Goal: Book appointment/travel/reservation

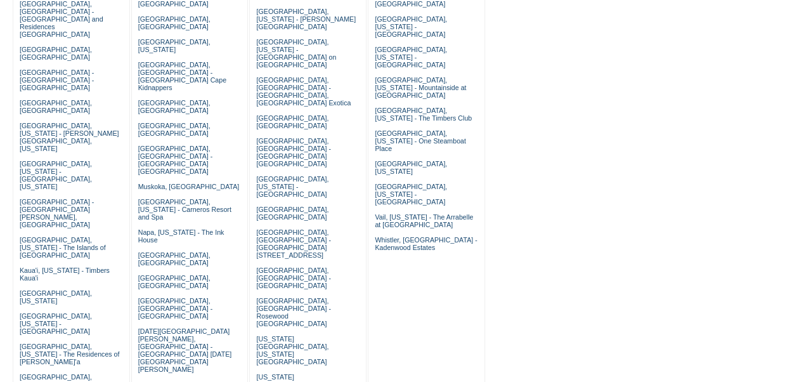
scroll to position [240, 0]
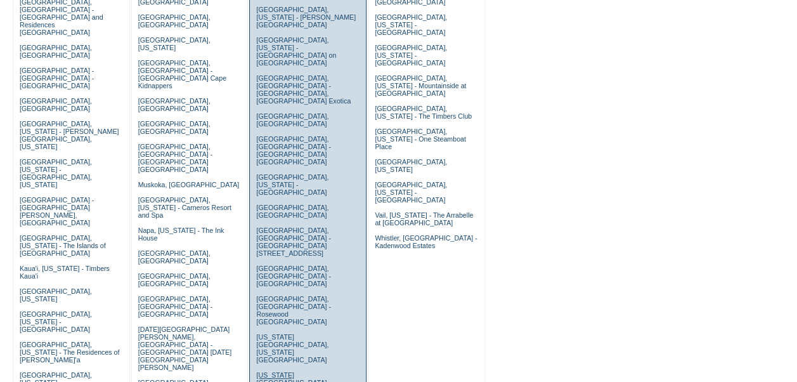
click at [302, 371] on link "New York City, New York - Trump New York" at bounding box center [306, 386] width 100 height 30
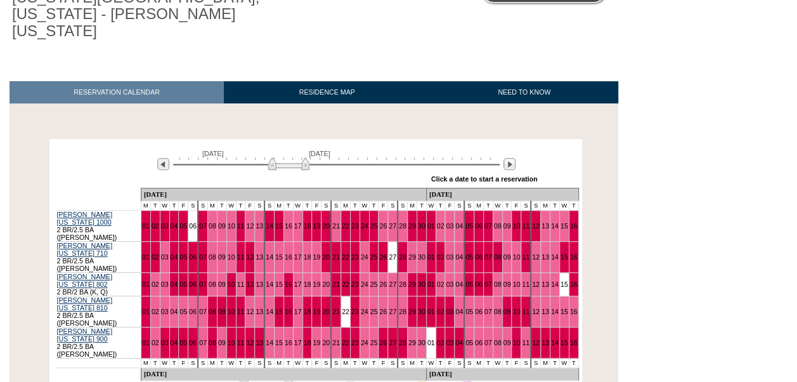
scroll to position [143, 0]
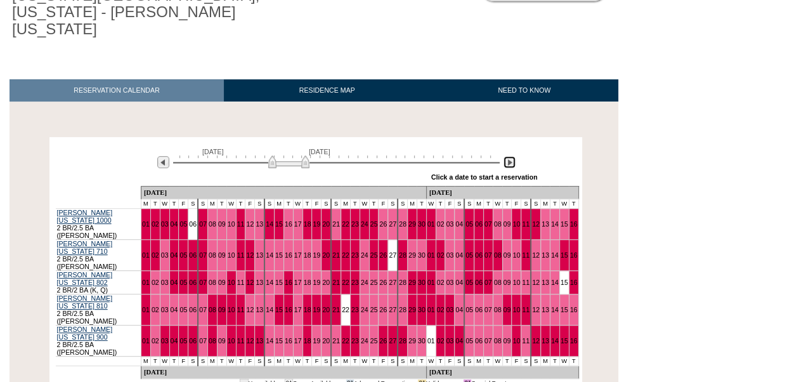
click at [510, 156] on img at bounding box center [510, 162] width 12 height 12
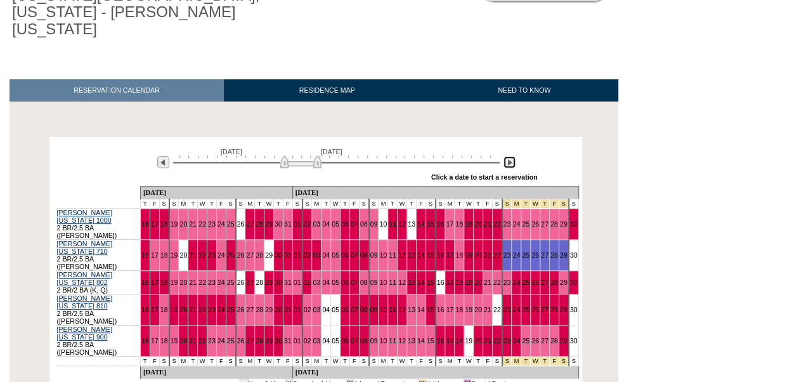
click at [510, 156] on img at bounding box center [510, 162] width 12 height 12
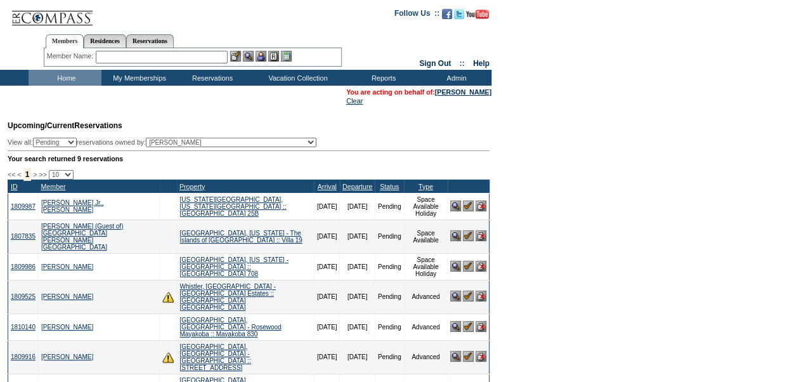
click at [142, 56] on input "text" at bounding box center [162, 57] width 132 height 13
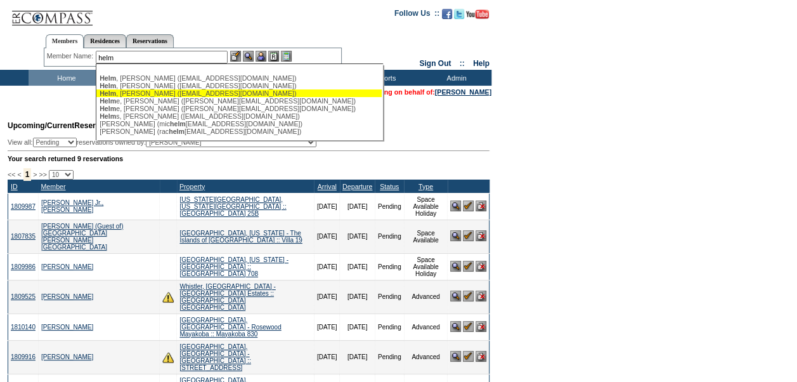
click at [147, 90] on div "[PERSON_NAME] ([EMAIL_ADDRESS][DOMAIN_NAME])" at bounding box center [239, 93] width 279 height 8
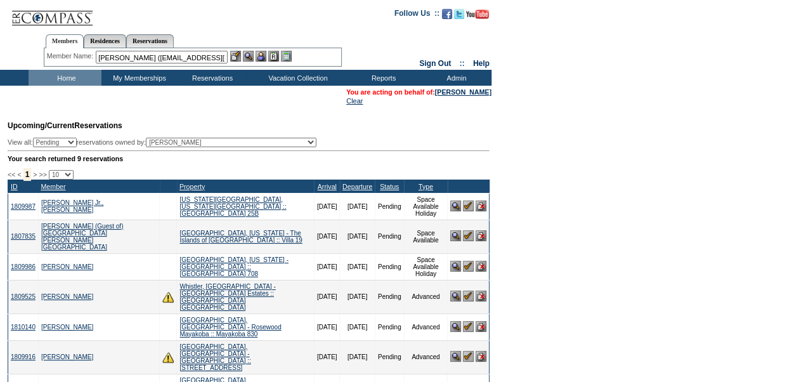
click at [142, 60] on input "[PERSON_NAME] ([EMAIL_ADDRESS][DOMAIN_NAME])" at bounding box center [162, 57] width 132 height 13
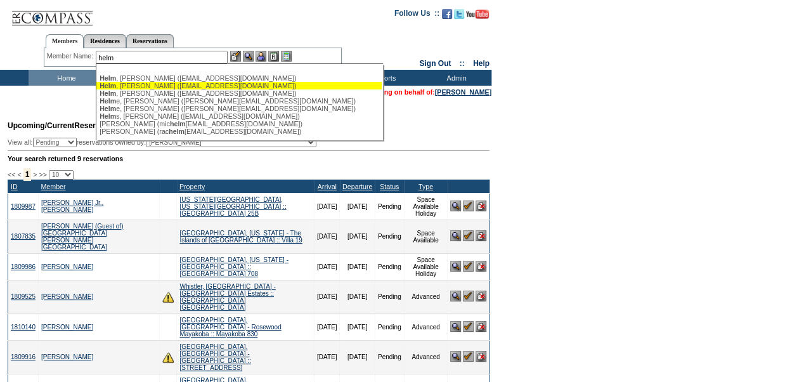
click at [140, 86] on div "[PERSON_NAME] ([EMAIL_ADDRESS][DOMAIN_NAME])" at bounding box center [239, 86] width 279 height 8
type input "[PERSON_NAME] ([EMAIL_ADDRESS][DOMAIN_NAME])"
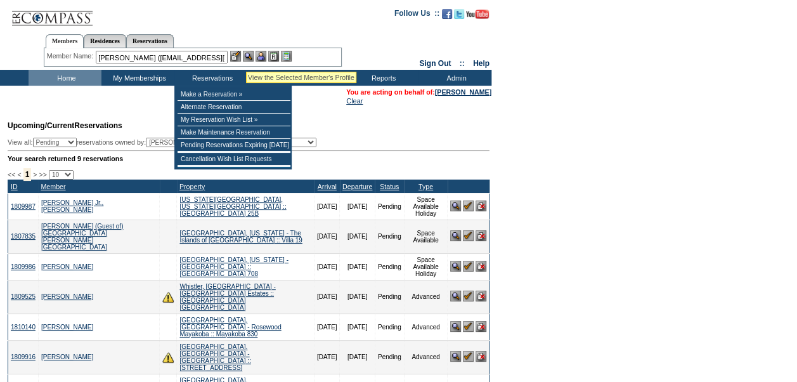
click at [249, 56] on img at bounding box center [248, 56] width 11 height 11
